Goal: Information Seeking & Learning: Learn about a topic

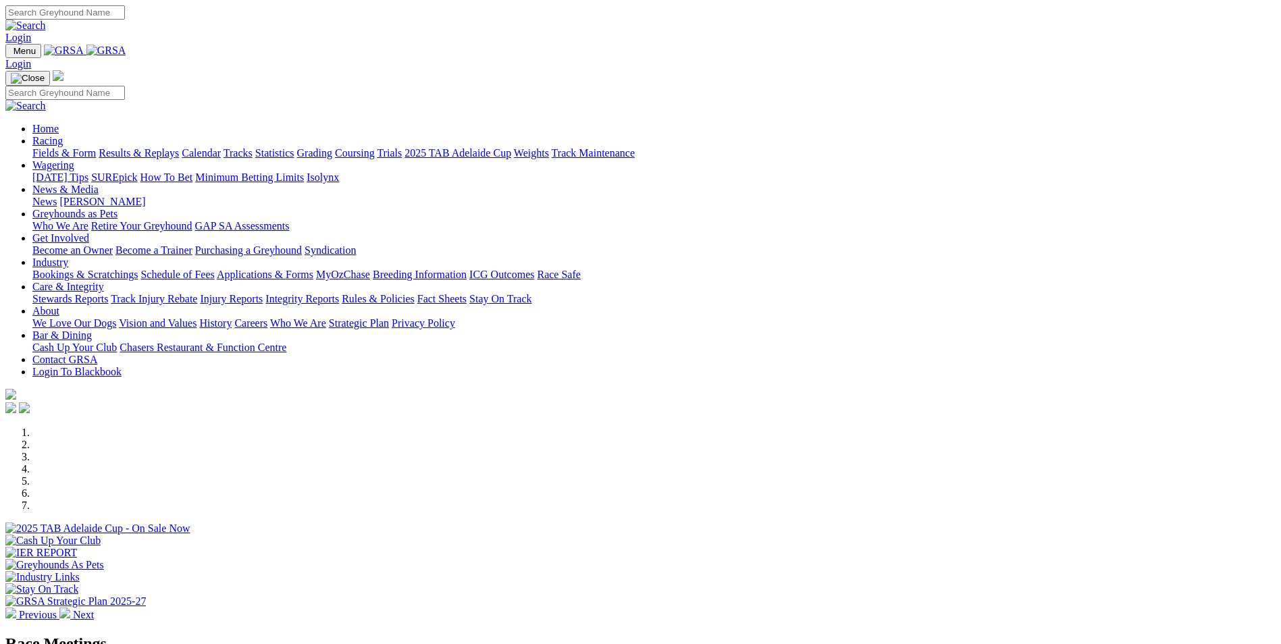
click at [108, 293] on link "Stewards Reports" at bounding box center [70, 298] width 76 height 11
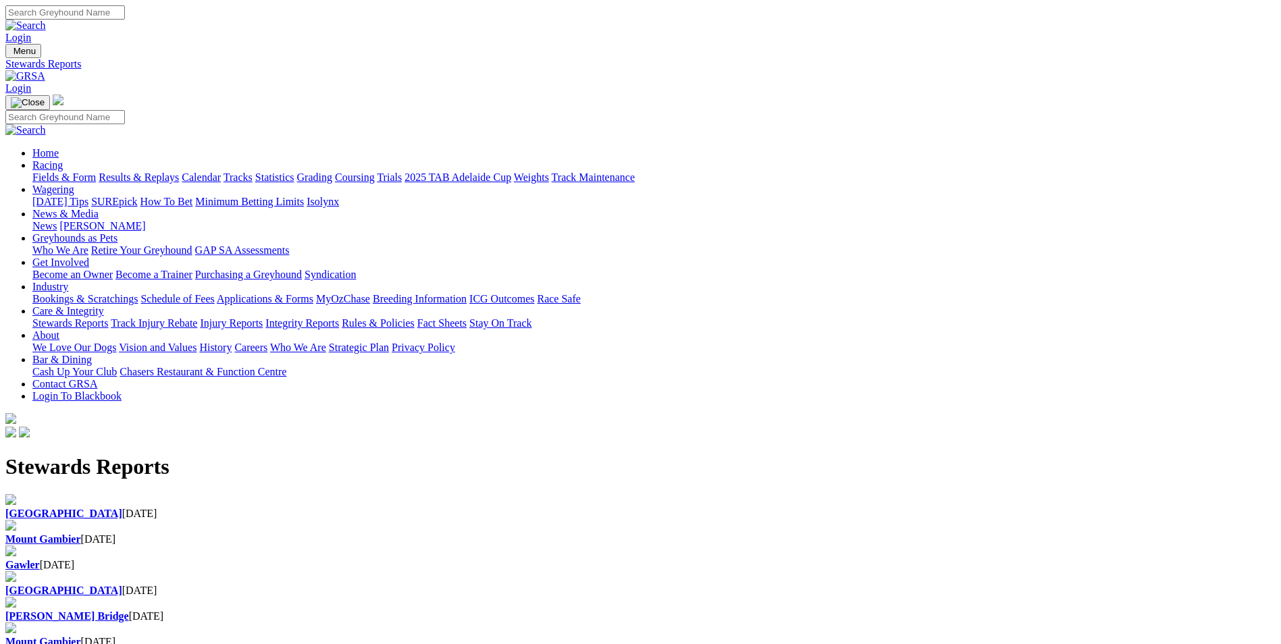
click at [40, 559] on b "Gawler" at bounding box center [22, 564] width 34 height 11
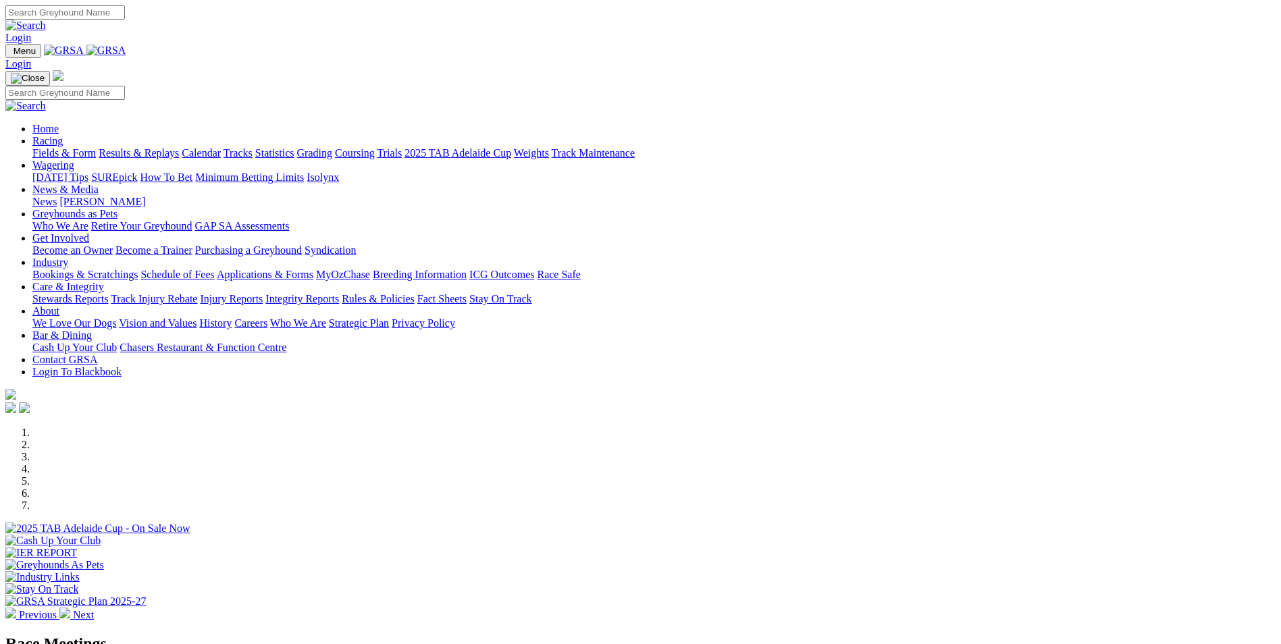
click at [63, 135] on link "Racing" at bounding box center [47, 140] width 30 height 11
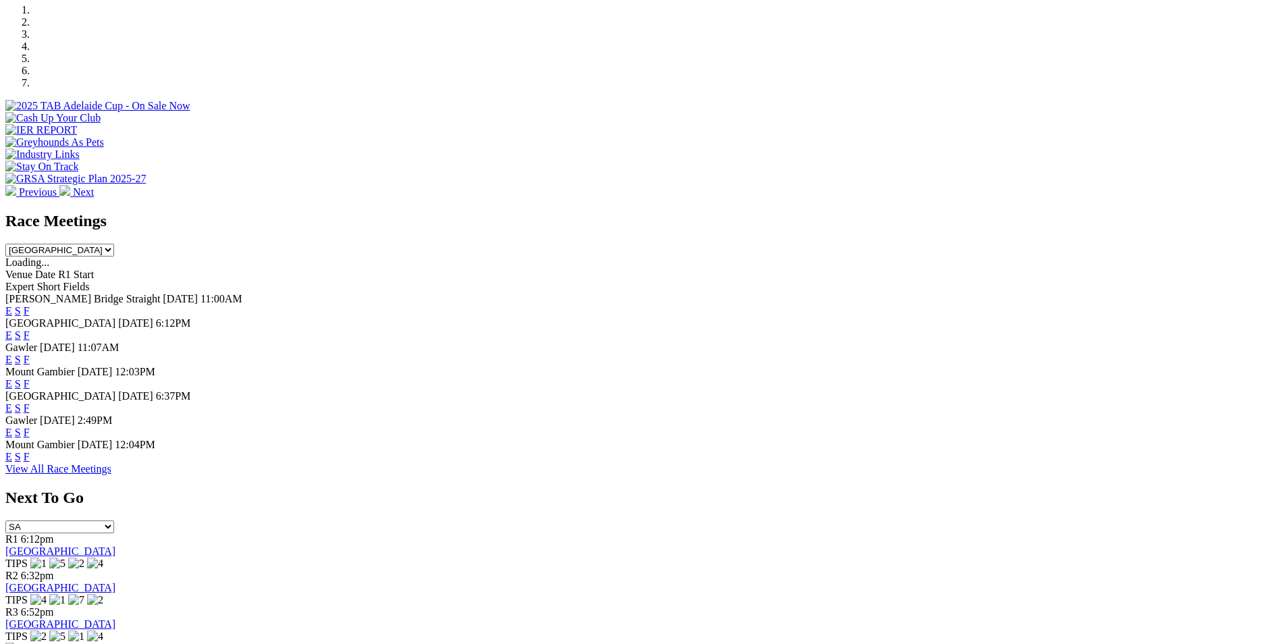
scroll to position [473, 0]
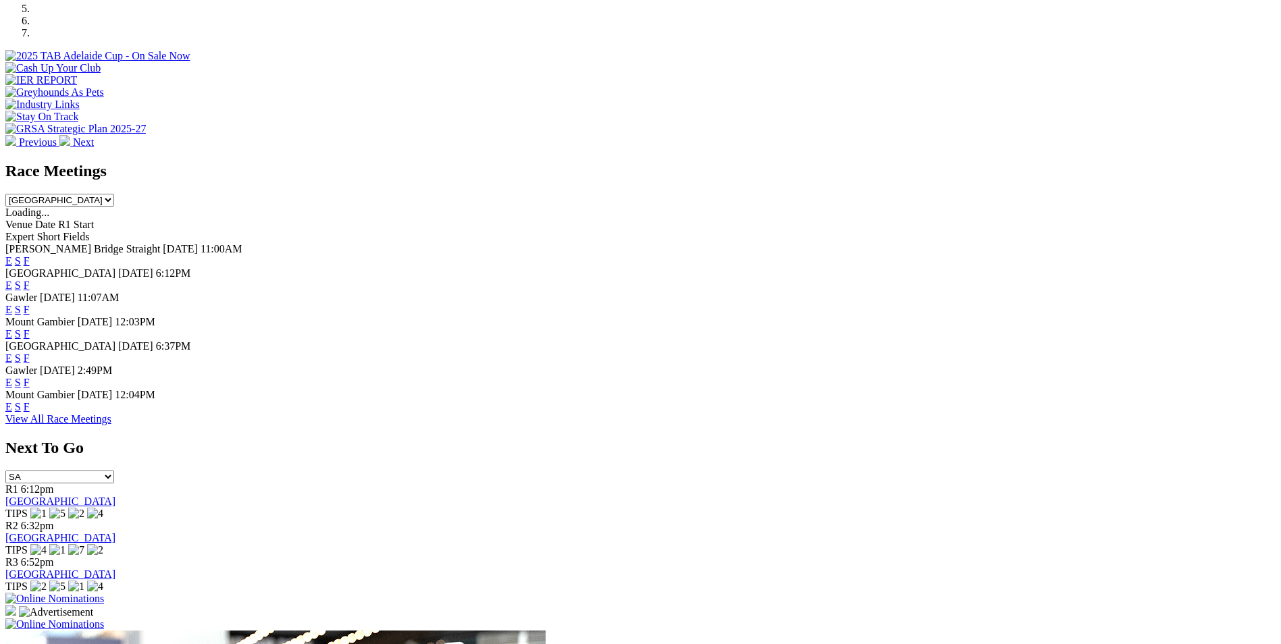
click at [111, 425] on link "View All Race Meetings" at bounding box center [58, 418] width 106 height 11
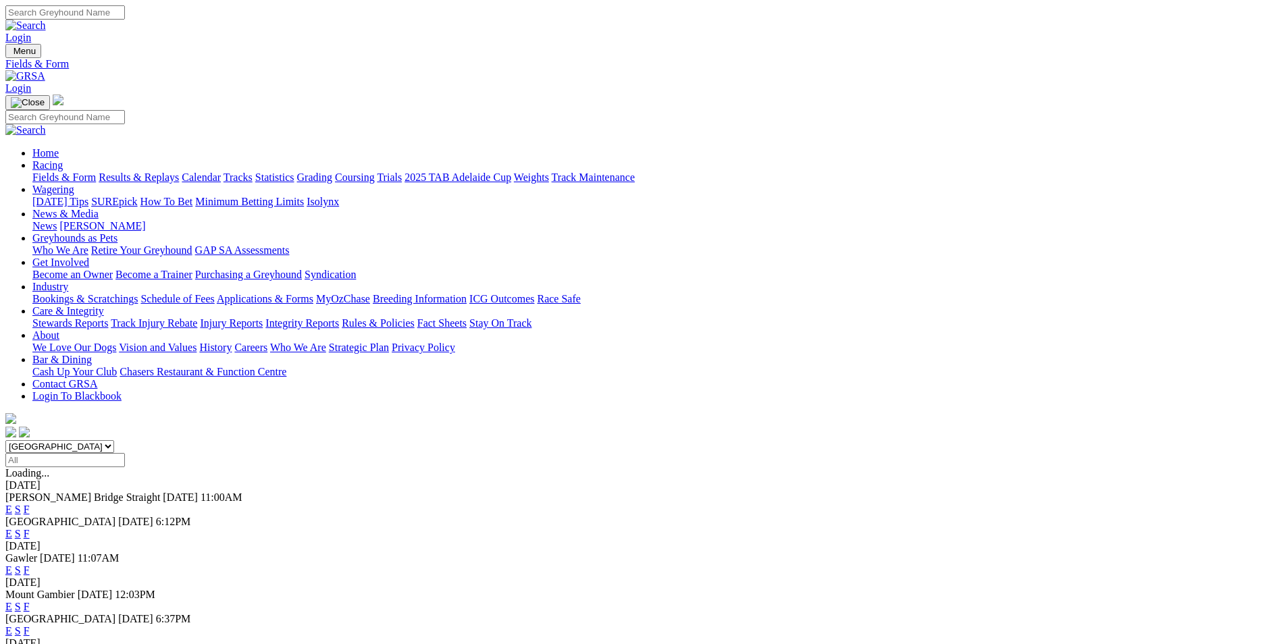
click at [125, 453] on input "Select date" at bounding box center [65, 460] width 120 height 14
type input "[DATE]"
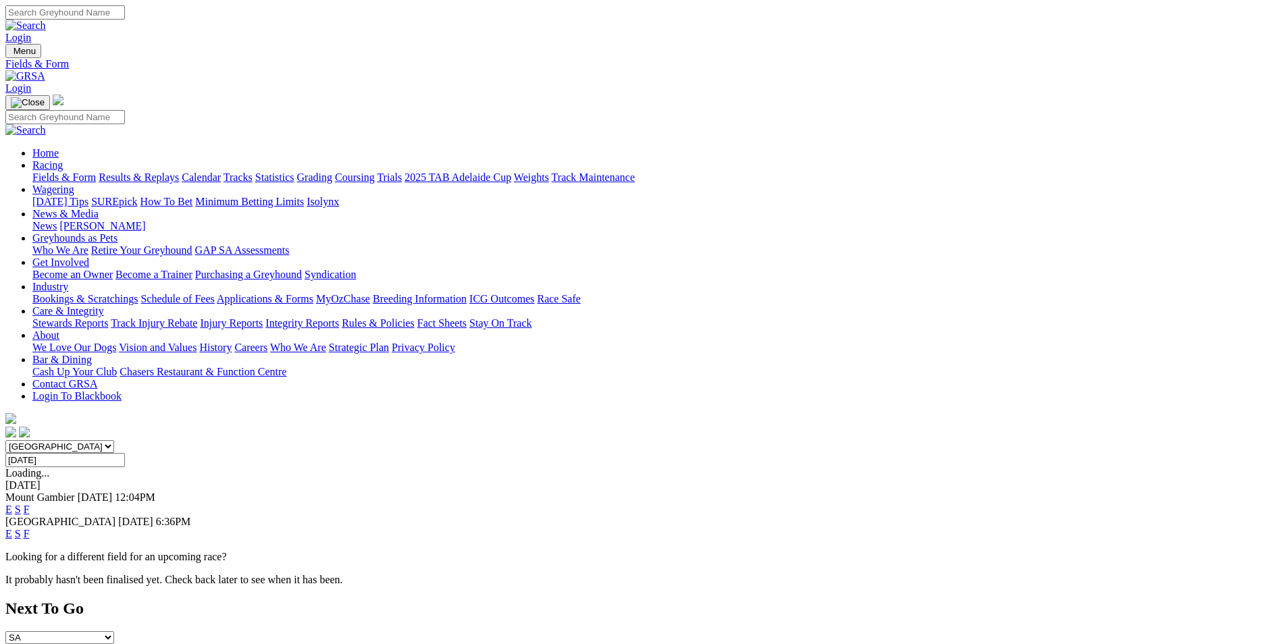
click at [30, 528] on link "F" at bounding box center [27, 533] width 6 height 11
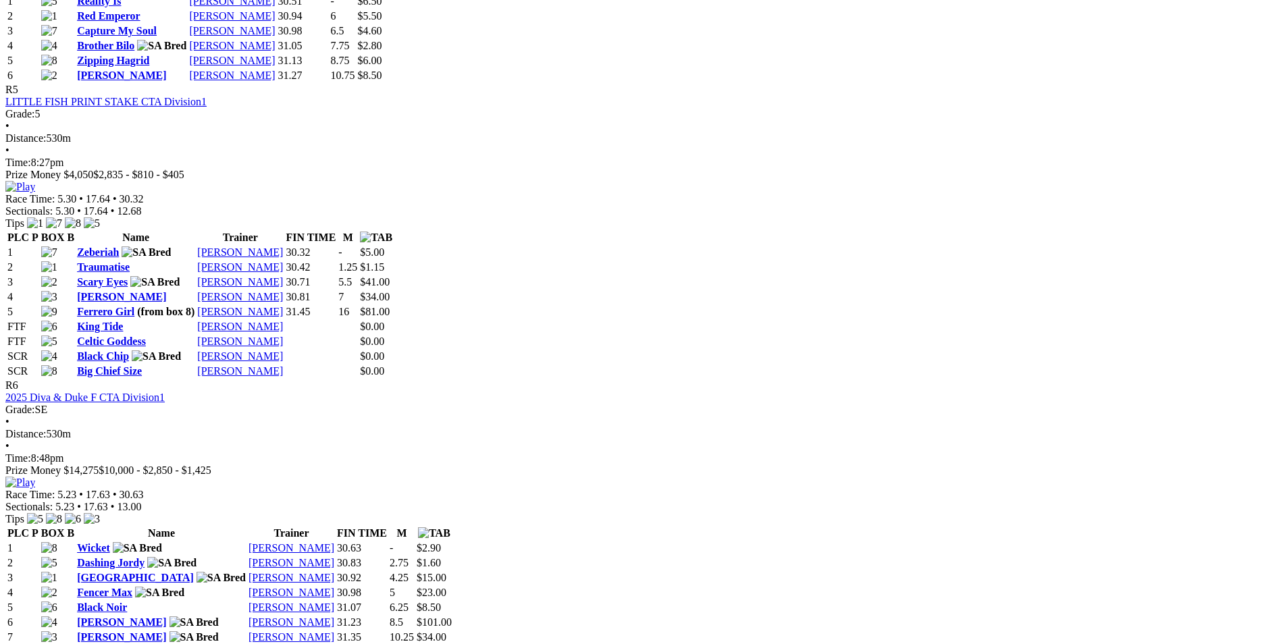
scroll to position [2215, 0]
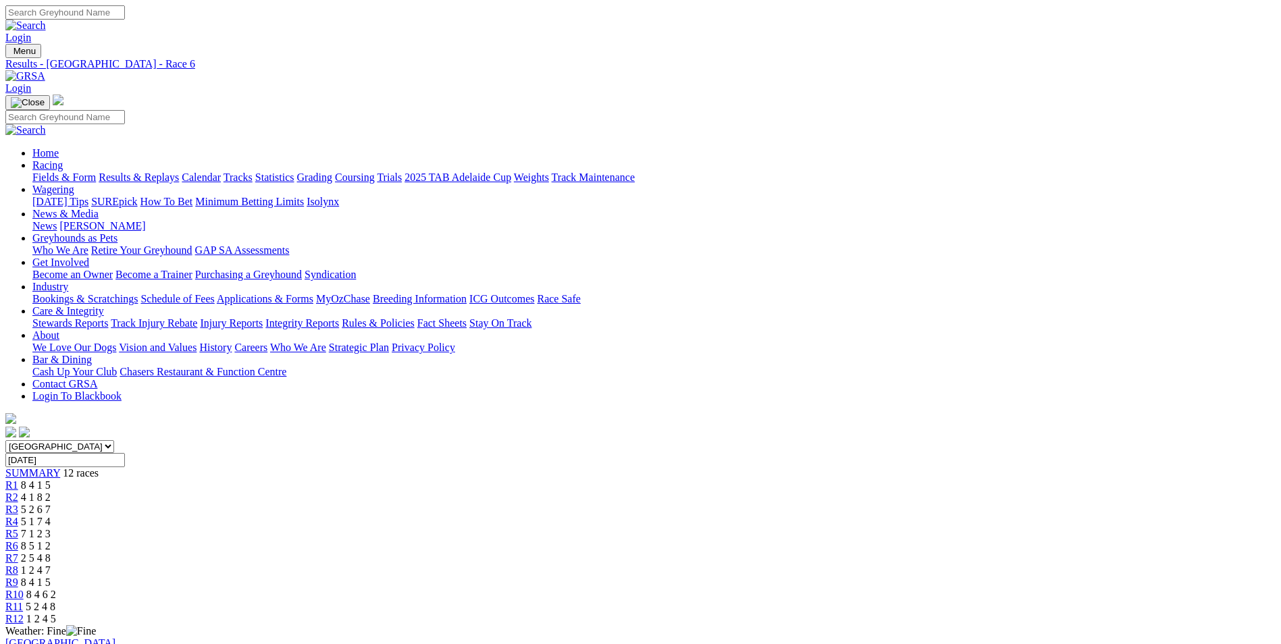
drag, startPoint x: 776, startPoint y: 37, endPoint x: 783, endPoint y: 37, distance: 7.4
